Goal: Information Seeking & Learning: Learn about a topic

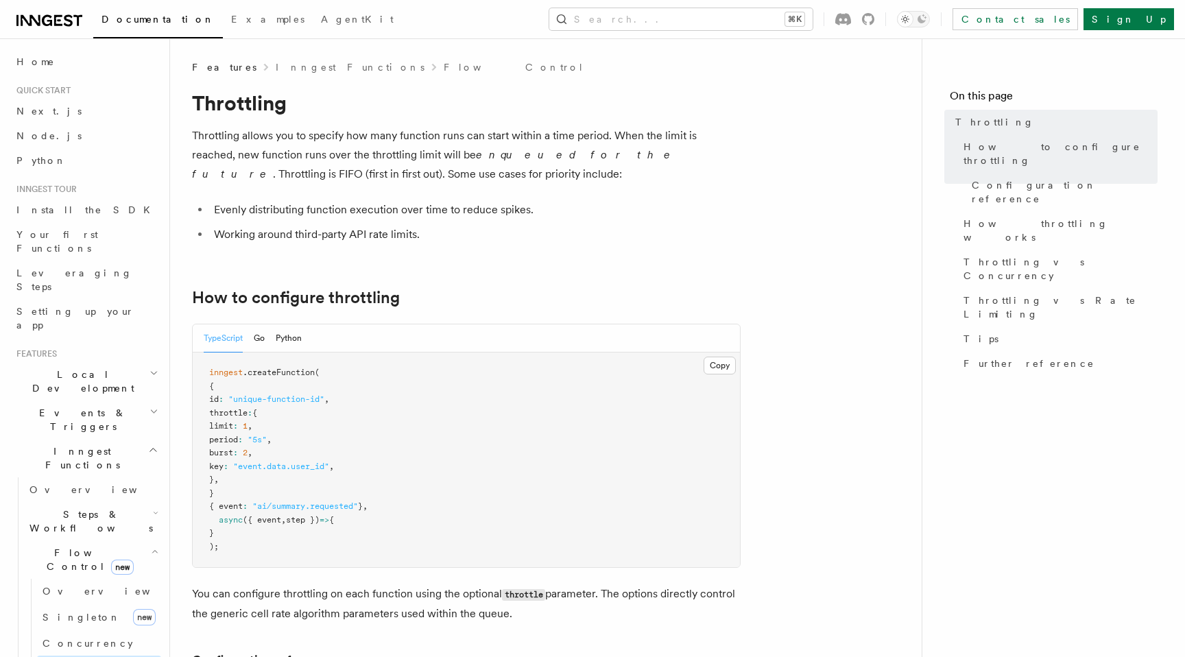
scroll to position [18, 0]
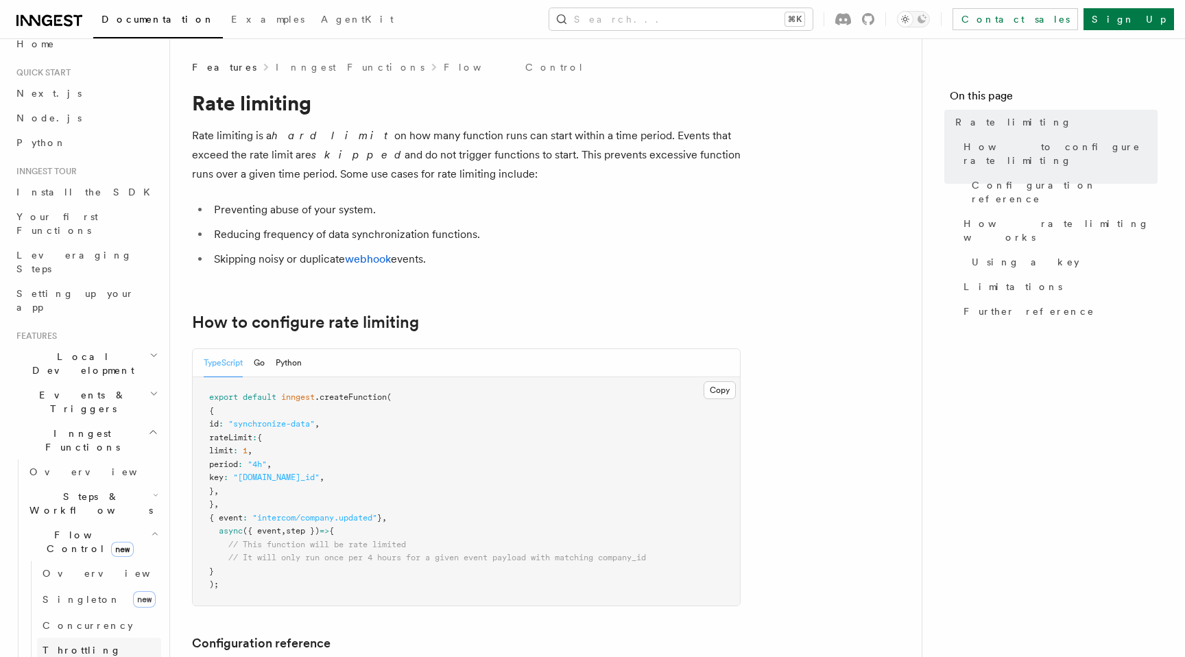
click at [119, 638] on link "Throttling" at bounding box center [99, 650] width 124 height 25
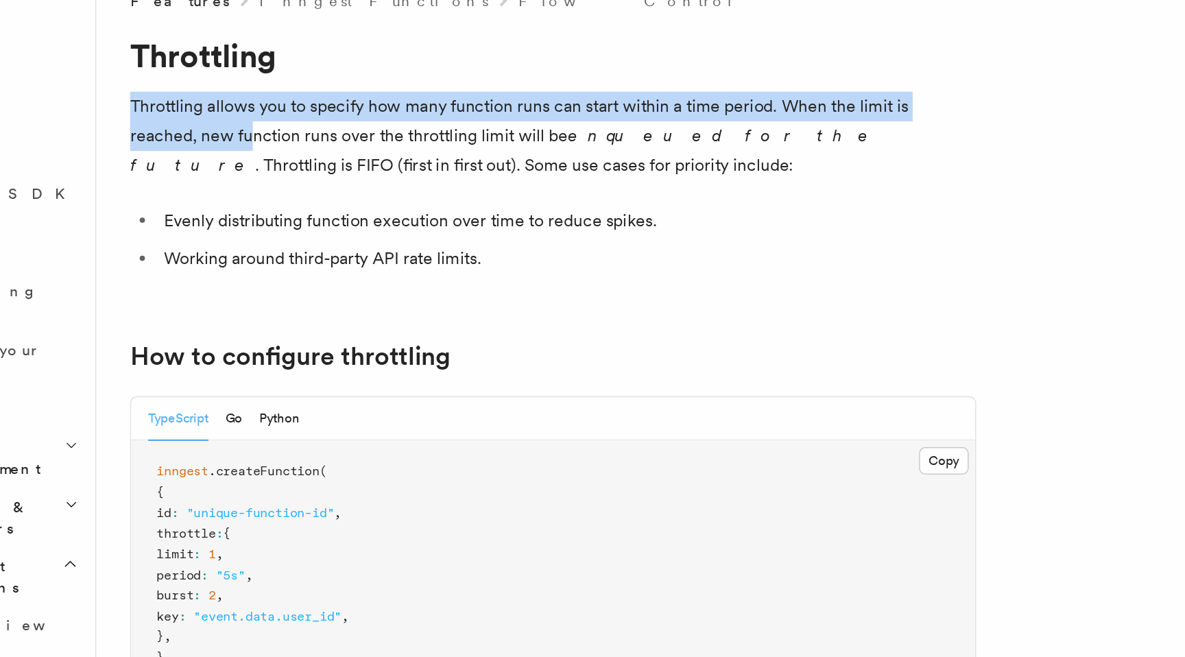
drag, startPoint x: 223, startPoint y: 145, endPoint x: 496, endPoint y: 126, distance: 273.8
click at [496, 126] on p "Throttling allows you to specify how many function runs can start within a time…" at bounding box center [466, 155] width 549 height 58
click at [583, 132] on p "Throttling allows you to specify how many function runs can start within a time…" at bounding box center [466, 155] width 549 height 58
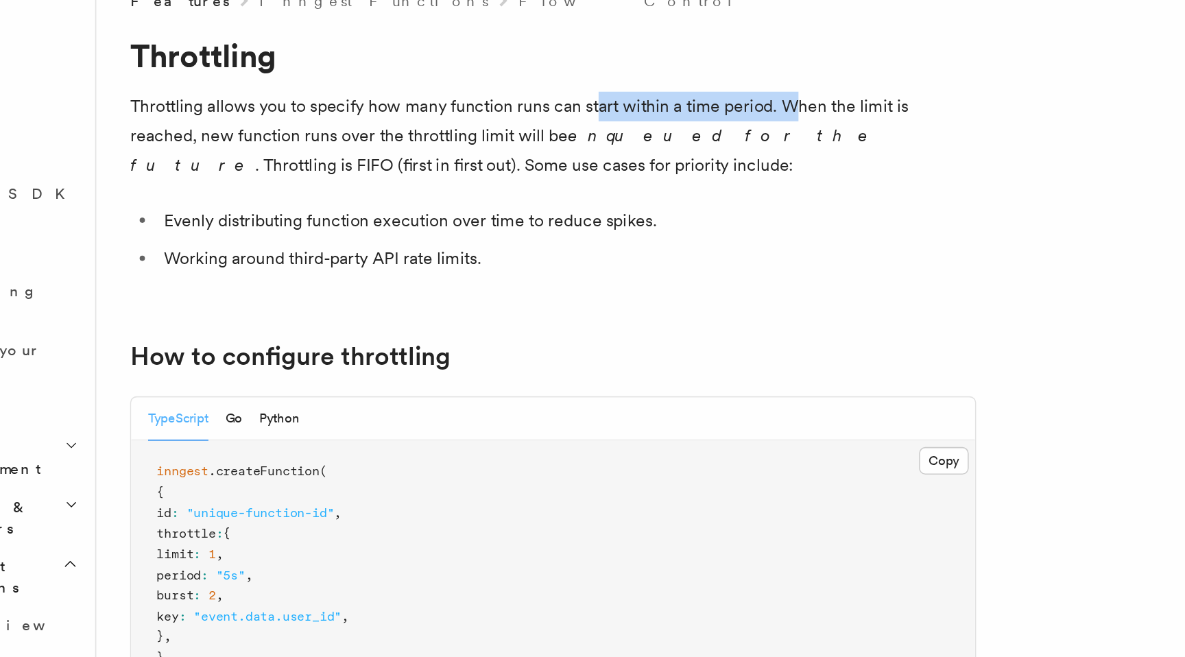
drag, startPoint x: 495, startPoint y: 136, endPoint x: 624, endPoint y: 136, distance: 129.0
click at [624, 136] on p "Throttling allows you to specify how many function runs can start within a time…" at bounding box center [466, 155] width 549 height 58
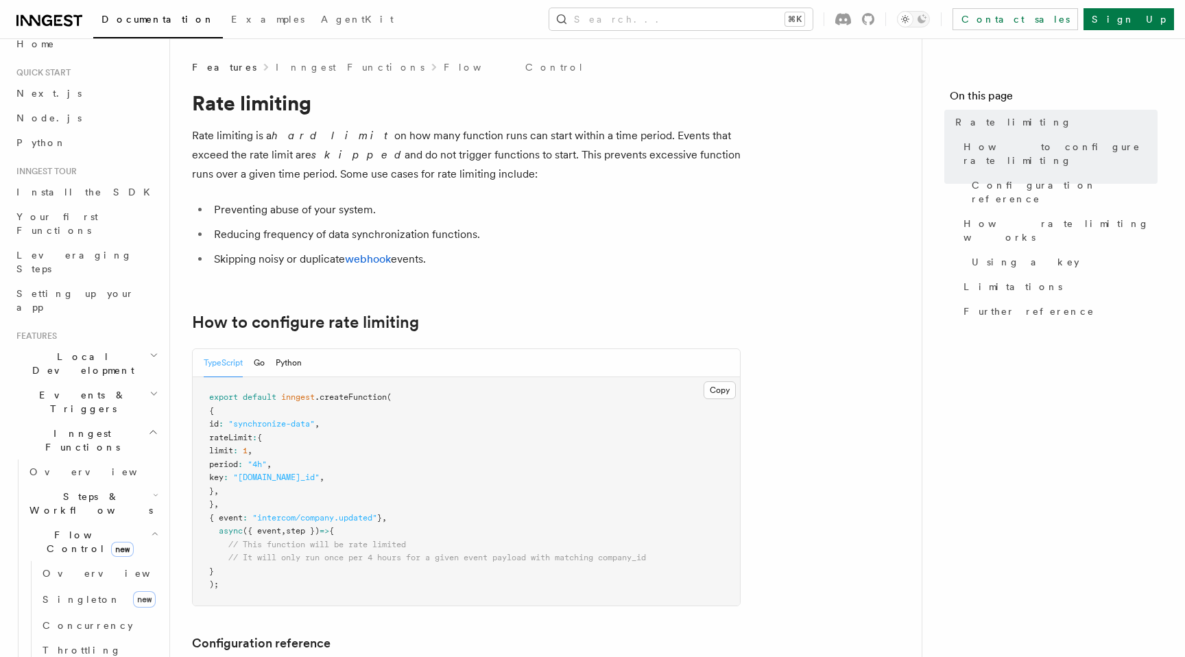
click at [193, 139] on p "Rate limiting is a hard limit on how many function runs can start within a time…" at bounding box center [466, 155] width 549 height 58
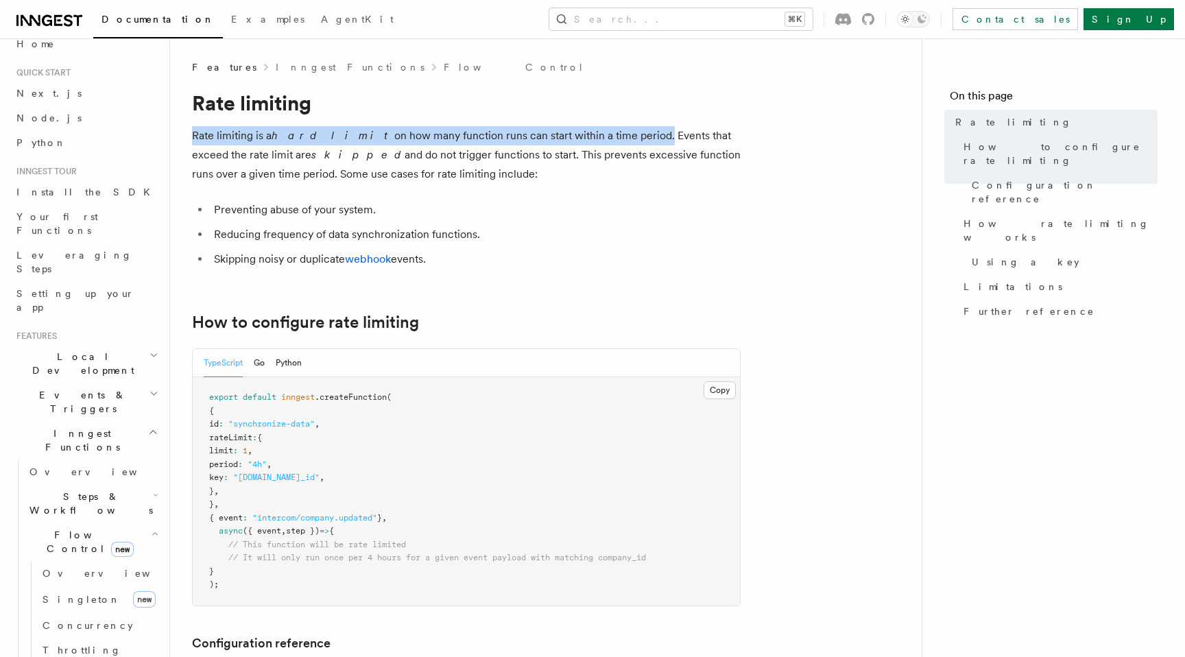
drag, startPoint x: 193, startPoint y: 139, endPoint x: 591, endPoint y: 145, distance: 397.9
click at [591, 145] on p "Rate limiting is a hard limit on how many function runs can start within a time…" at bounding box center [466, 155] width 549 height 58
